Goal: Browse casually: Explore the website without a specific task or goal

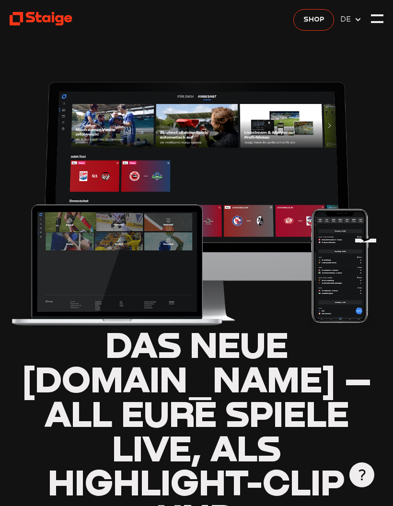
click at [375, 23] on div at bounding box center [377, 22] width 12 height 2
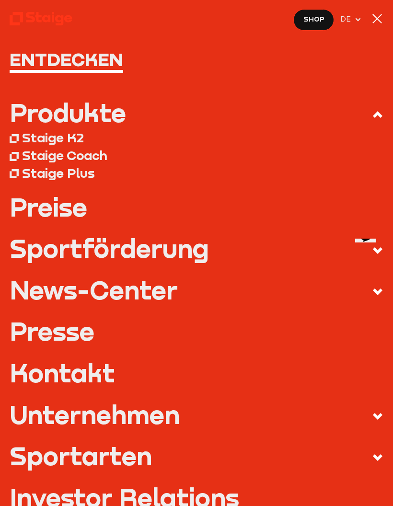
click at [381, 19] on div at bounding box center [377, 18] width 12 height 12
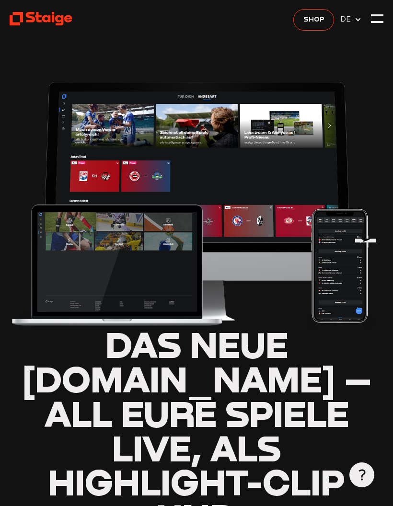
click at [64, 23] on use at bounding box center [42, 19] width 64 height 14
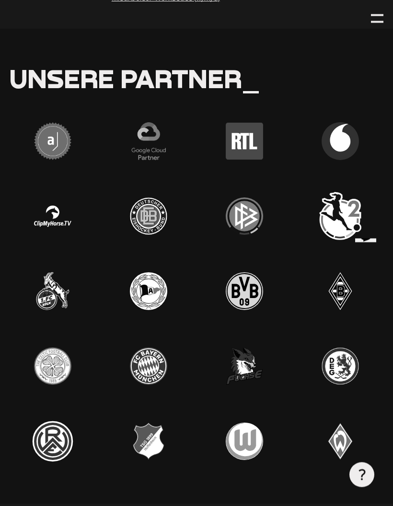
scroll to position [2507, 0]
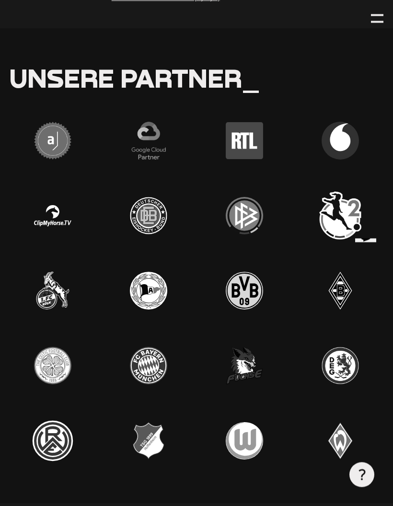
click at [163, 341] on img at bounding box center [149, 366] width 50 height 50
click at [120, 341] on div at bounding box center [148, 366] width 87 height 50
click at [113, 341] on div at bounding box center [148, 366] width 87 height 50
click at [64, 283] on img at bounding box center [53, 291] width 50 height 50
click at [78, 282] on img at bounding box center [53, 291] width 50 height 50
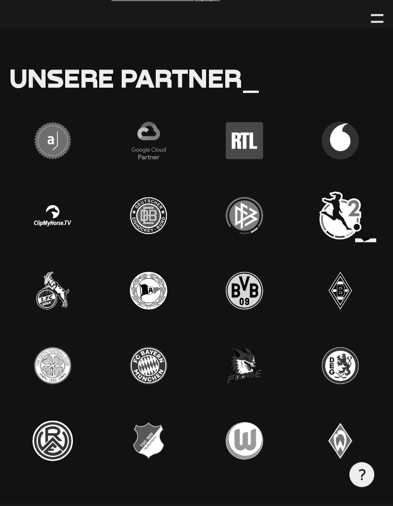
click at [50, 272] on img at bounding box center [53, 291] width 50 height 50
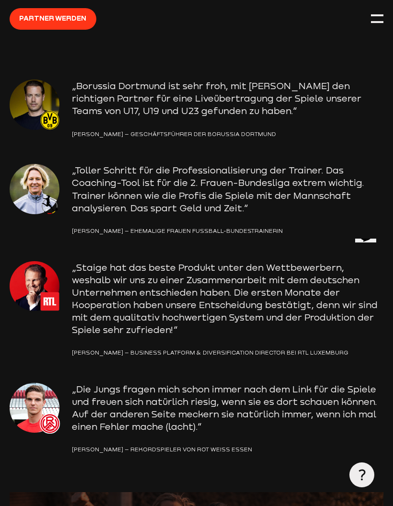
scroll to position [1402, 0]
